Goal: Information Seeking & Learning: Find contact information

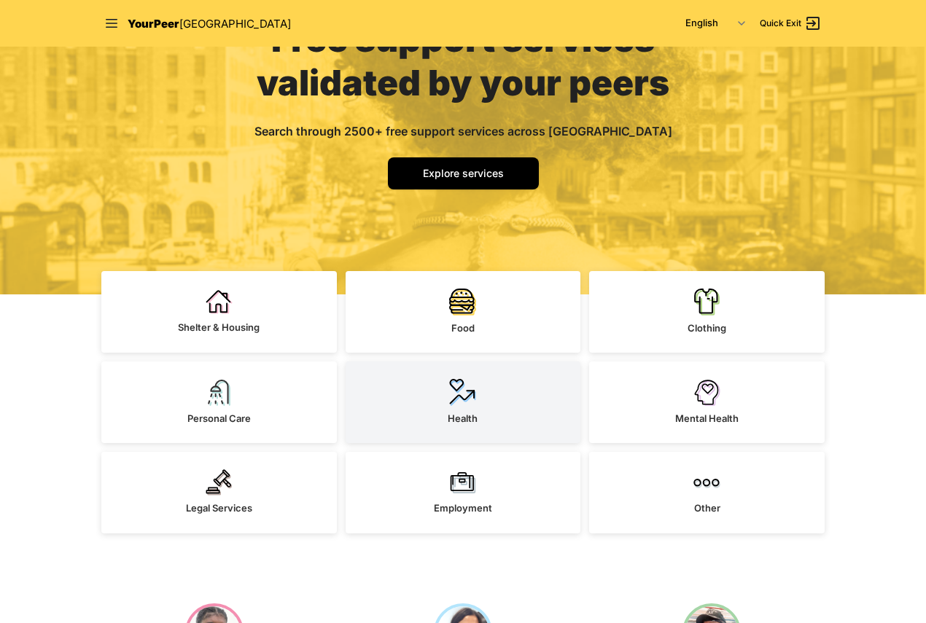
scroll to position [365, 0]
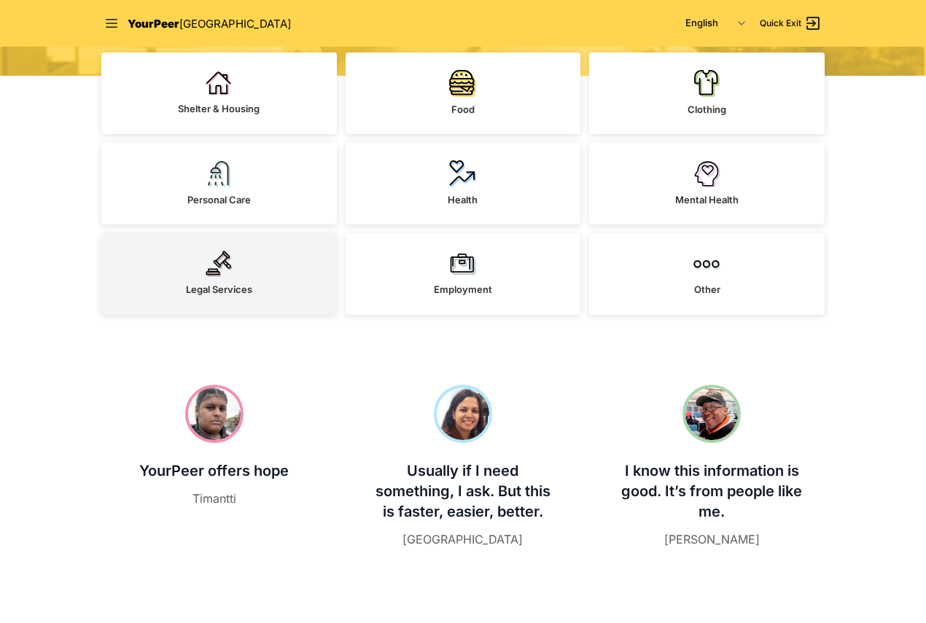
click at [254, 283] on link "Legal Services" at bounding box center [219, 274] width 236 height 82
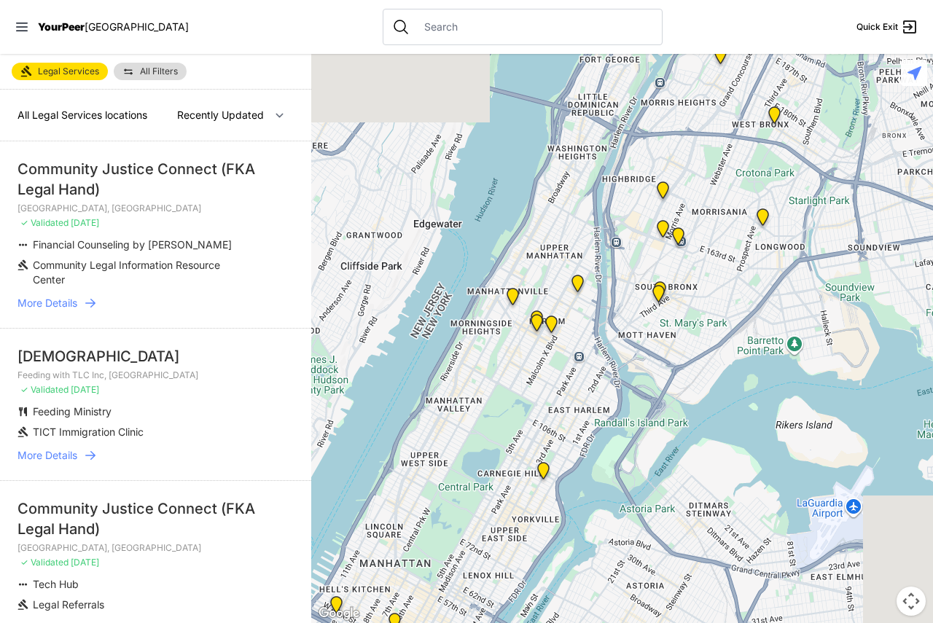
select select "nearby"
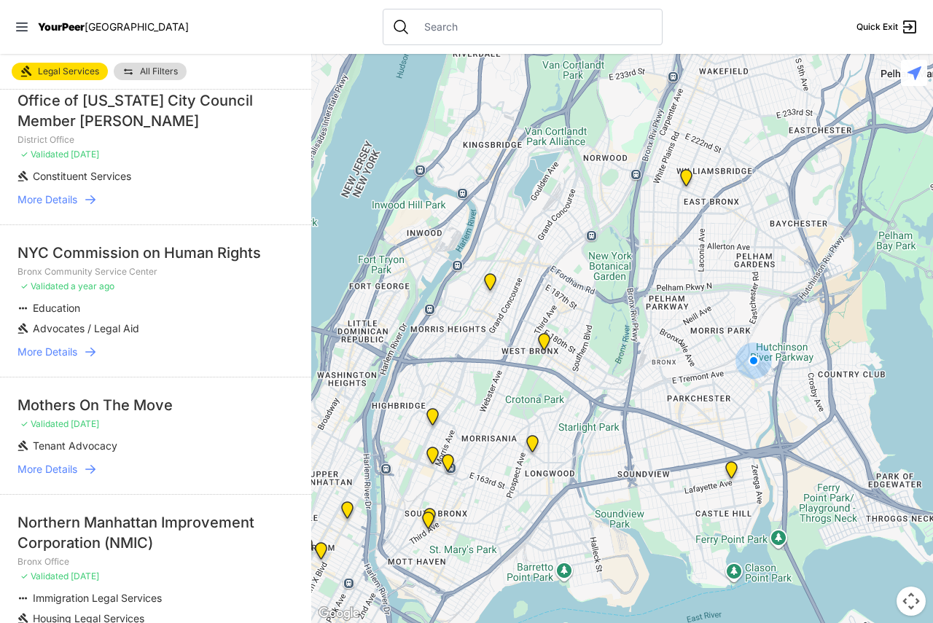
scroll to position [292, 0]
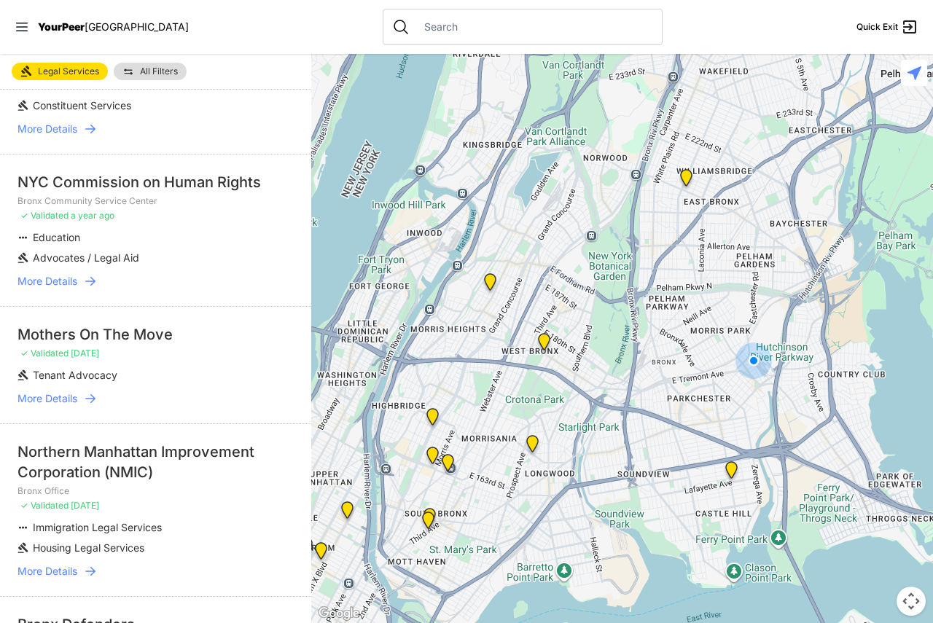
click at [89, 282] on icon at bounding box center [90, 281] width 15 height 15
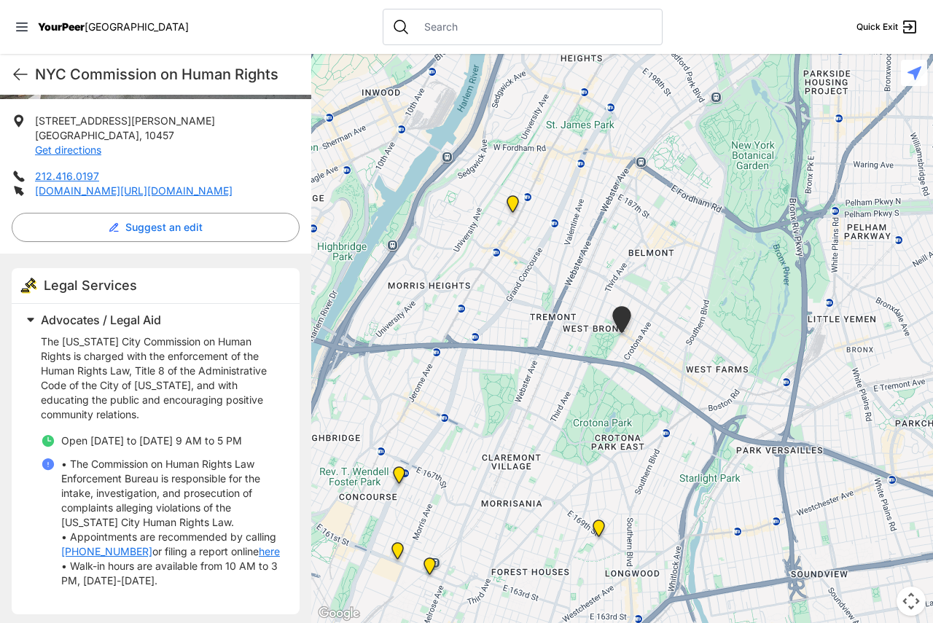
scroll to position [365, 0]
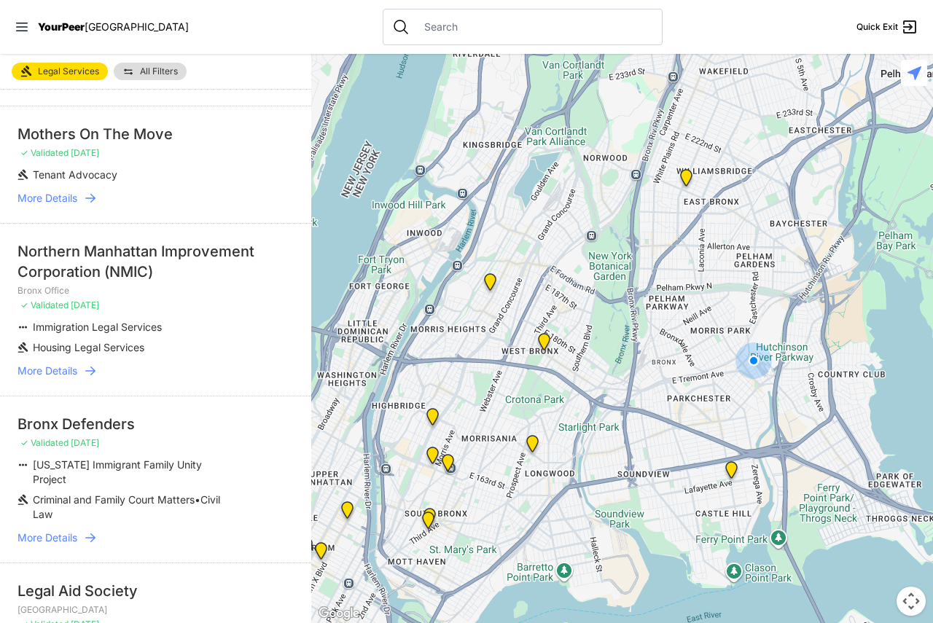
scroll to position [510, 0]
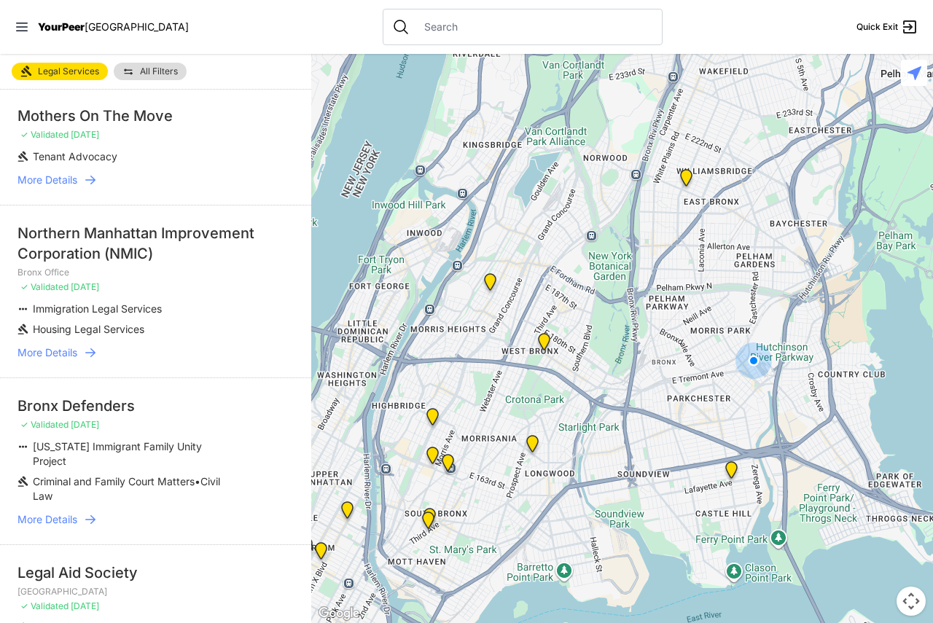
click at [83, 349] on link "More Details" at bounding box center [156, 353] width 276 height 15
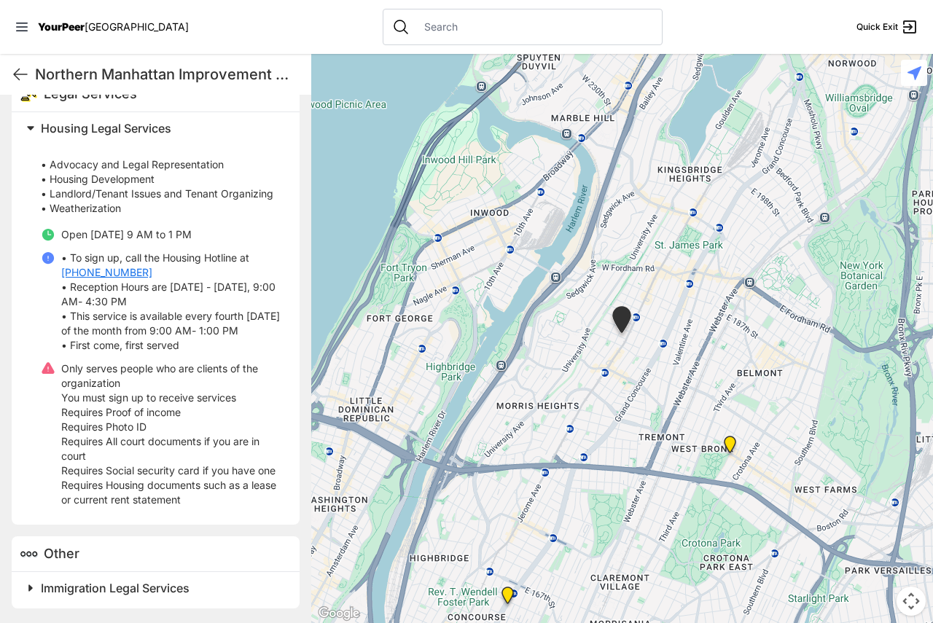
scroll to position [510, 0]
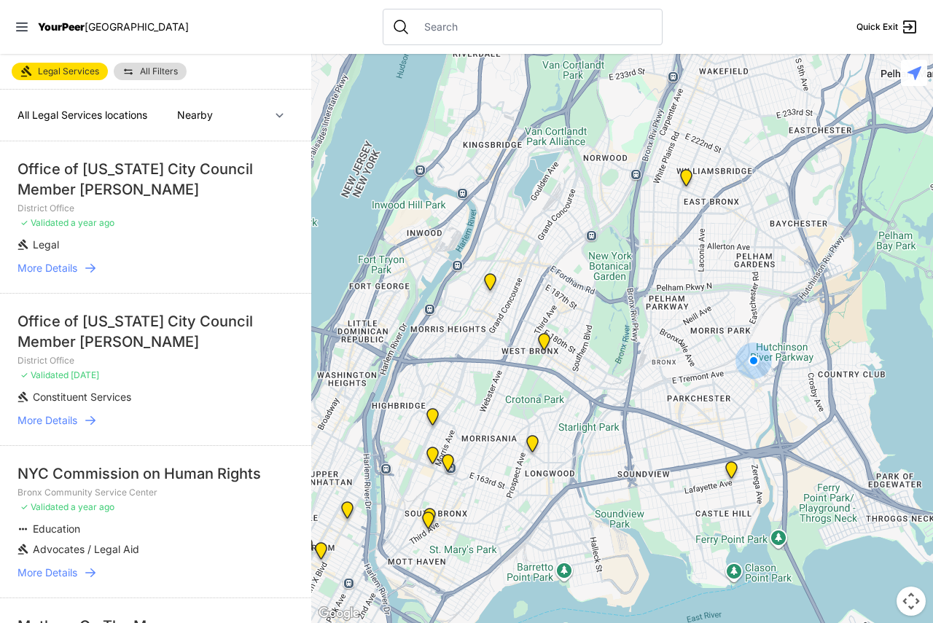
scroll to position [219, 0]
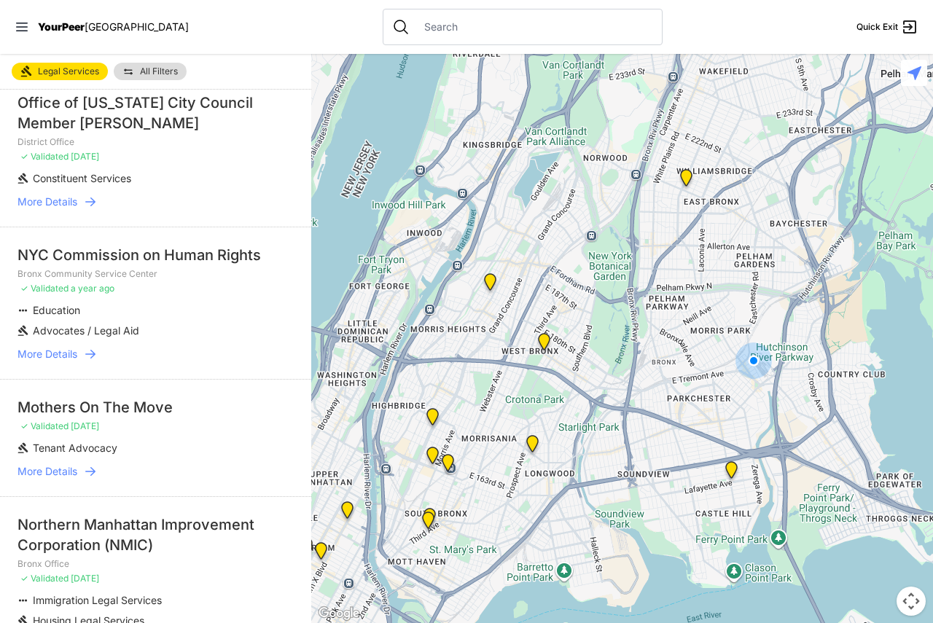
click at [85, 357] on icon at bounding box center [90, 354] width 15 height 15
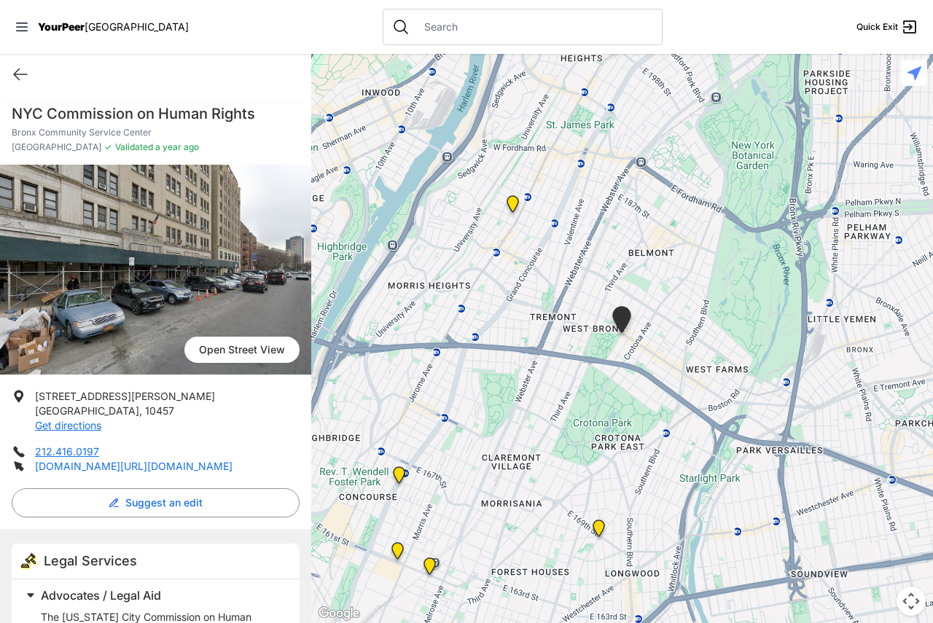
click at [145, 469] on link "[DOMAIN_NAME][URL][DOMAIN_NAME]" at bounding box center [134, 466] width 198 height 12
click at [18, 71] on icon at bounding box center [20, 74] width 13 height 11
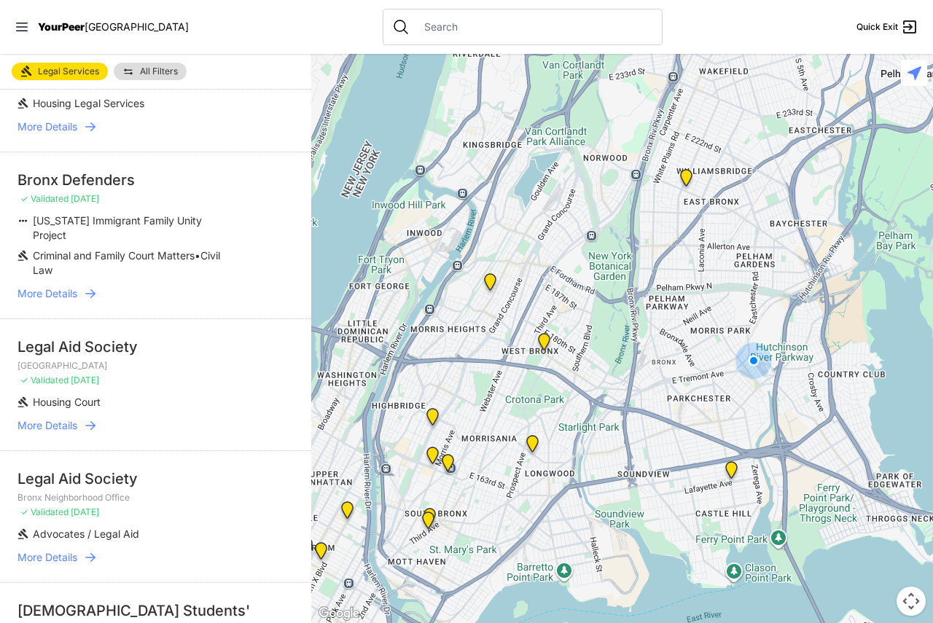
scroll to position [875, 0]
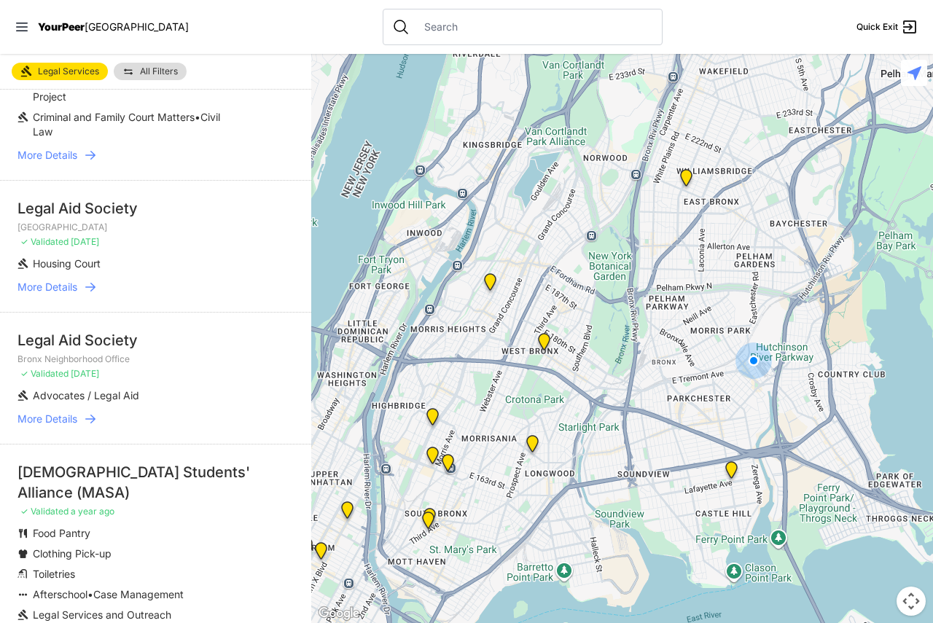
click at [74, 281] on span "More Details" at bounding box center [48, 287] width 60 height 15
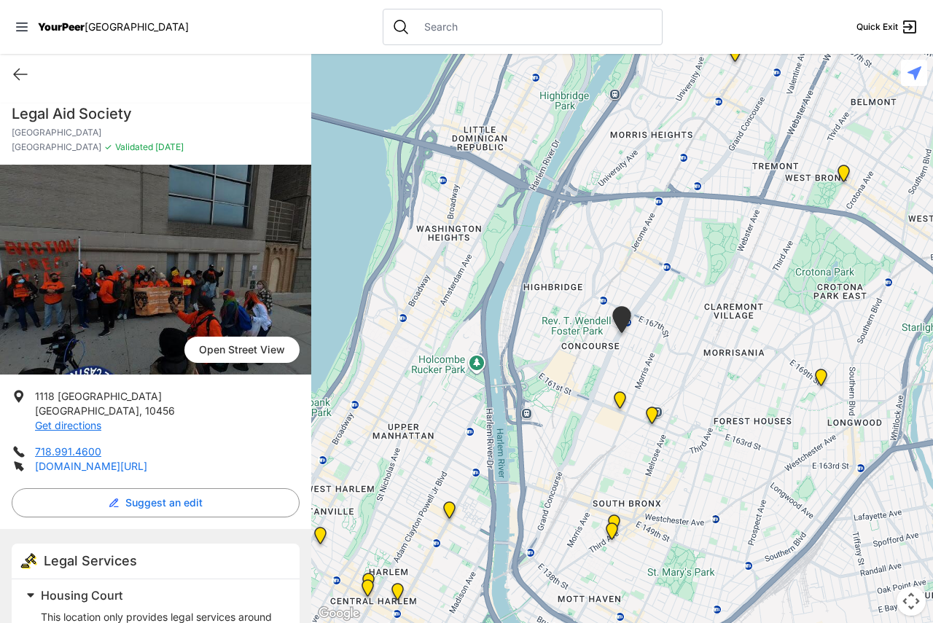
click at [147, 462] on link "[DOMAIN_NAME][URL]" at bounding box center [91, 466] width 112 height 12
